Goal: Navigation & Orientation: Find specific page/section

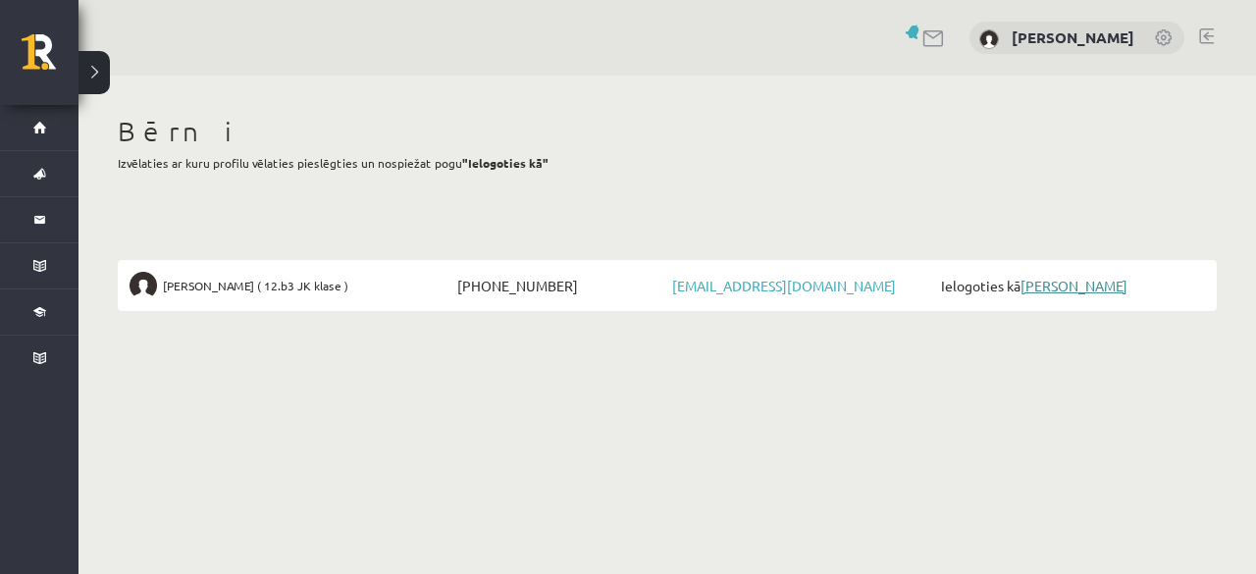
click at [1070, 288] on link "[PERSON_NAME]" at bounding box center [1074, 286] width 107 height 18
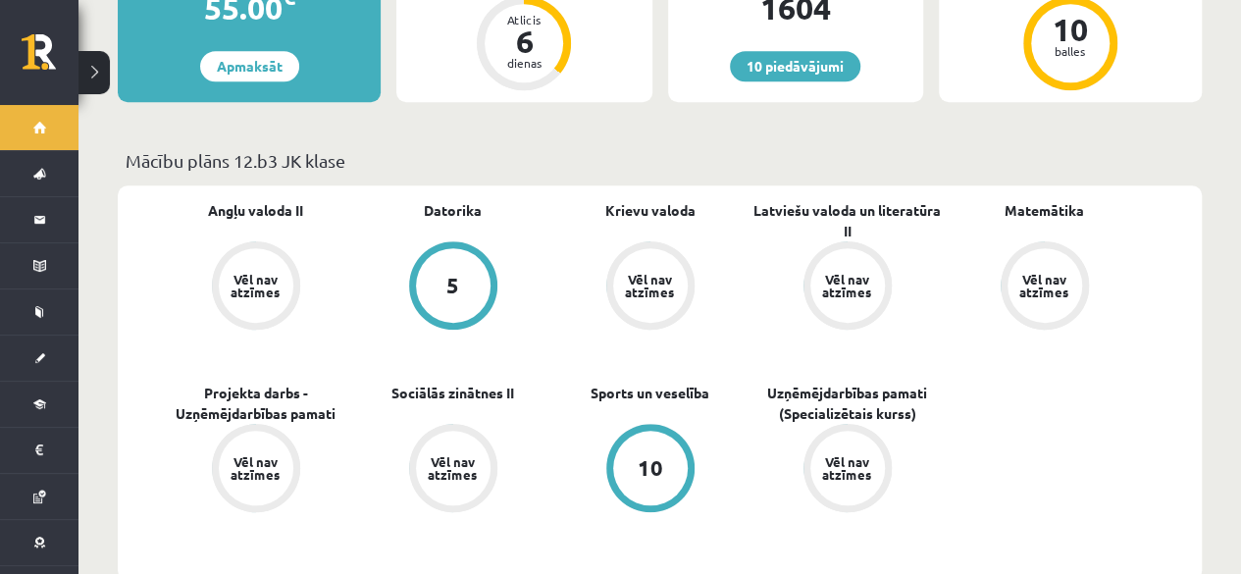
scroll to position [393, 0]
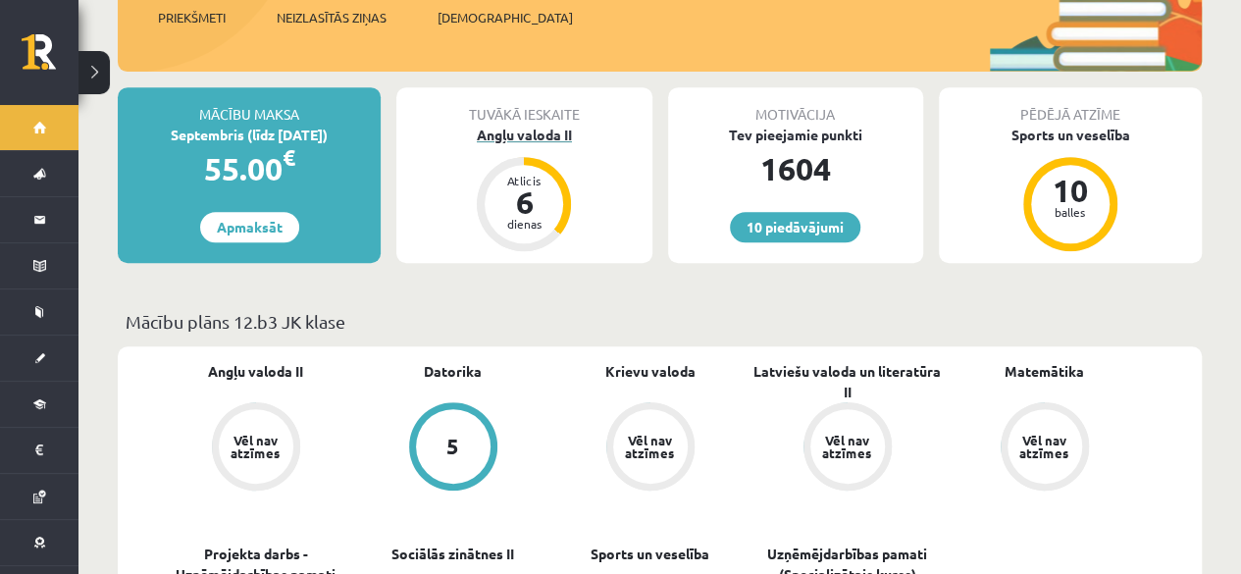
click at [528, 186] on div "6" at bounding box center [524, 201] width 59 height 31
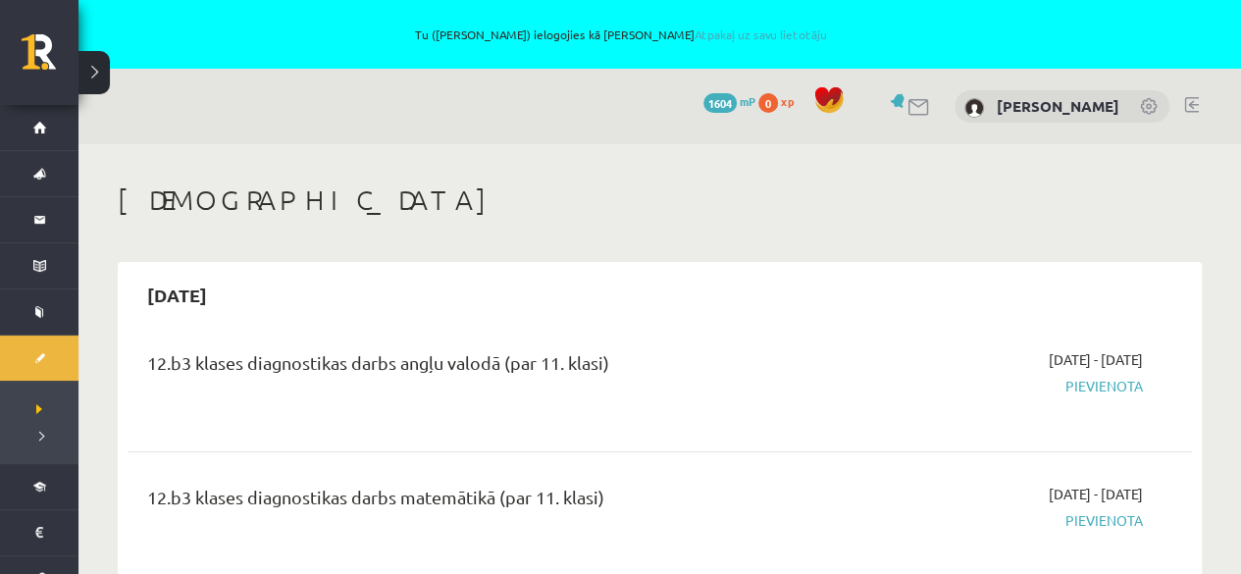
click at [1195, 95] on div "0 Dāvanas 1604 mP 0 xp [PERSON_NAME]" at bounding box center [660, 107] width 1163 height 76
click at [1190, 105] on link at bounding box center [1192, 105] width 15 height 16
